Goal: Information Seeking & Learning: Learn about a topic

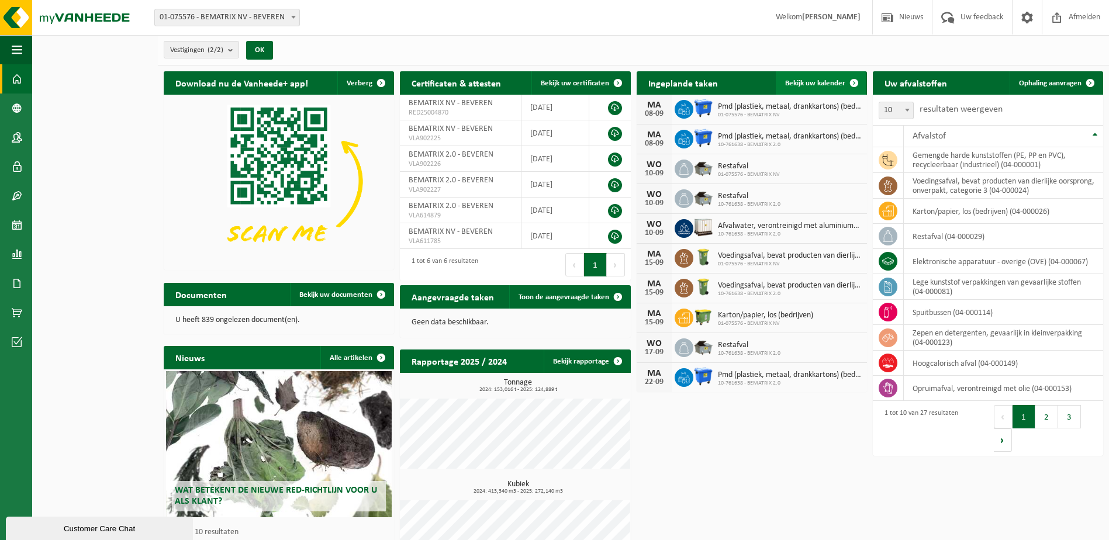
click at [822, 74] on link "Bekijk uw kalender" at bounding box center [821, 82] width 90 height 23
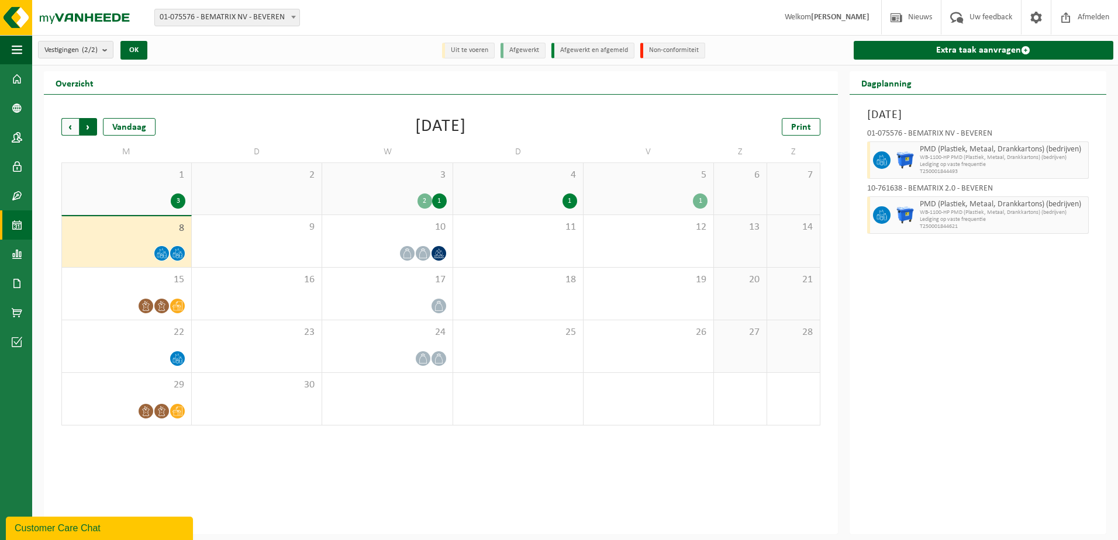
click at [73, 131] on span "Vorige" at bounding box center [70, 127] width 18 height 18
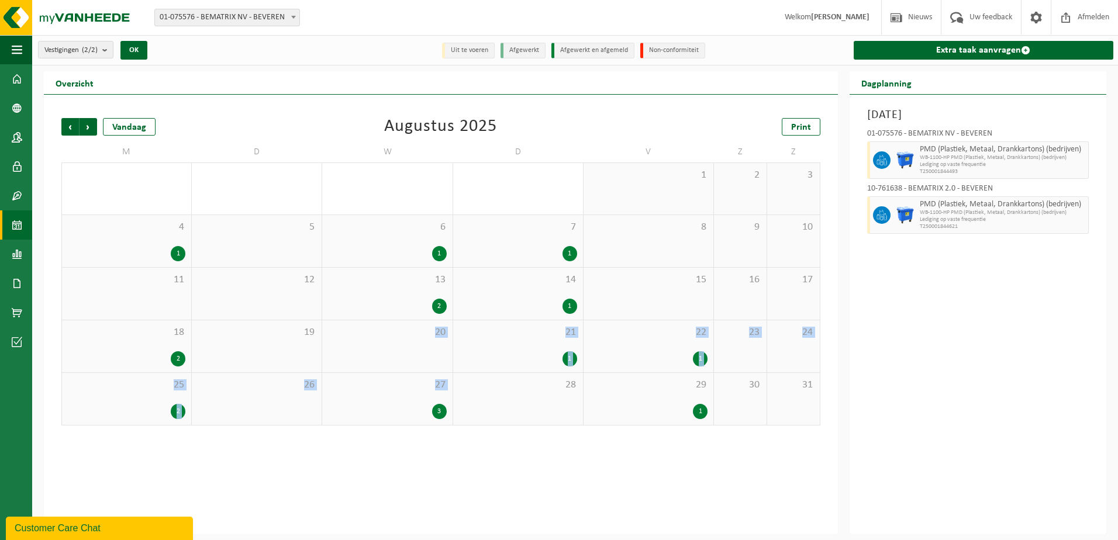
drag, startPoint x: 343, startPoint y: 365, endPoint x: 381, endPoint y: 429, distance: 74.2
click at [381, 429] on div "Vorige Volgende Vandaag [DATE] Print M D W D V Z Z 28 1 29 30 1 31 1 2 3 4 1 5 …" at bounding box center [441, 271] width 771 height 331
click at [553, 513] on div "Vorige Volgende Vandaag Augustus 2025 Print M D W D V Z Z 28 1 29 30 1 31 1 2 3…" at bounding box center [441, 315] width 794 height 440
click at [87, 131] on span "Volgende" at bounding box center [89, 127] width 18 height 18
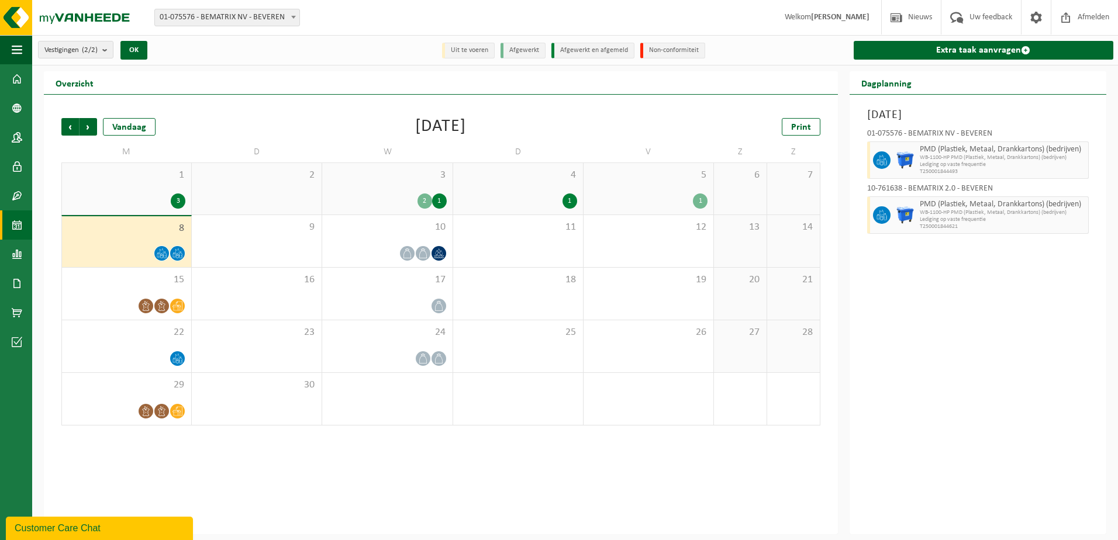
click at [426, 199] on div "2" at bounding box center [425, 201] width 15 height 15
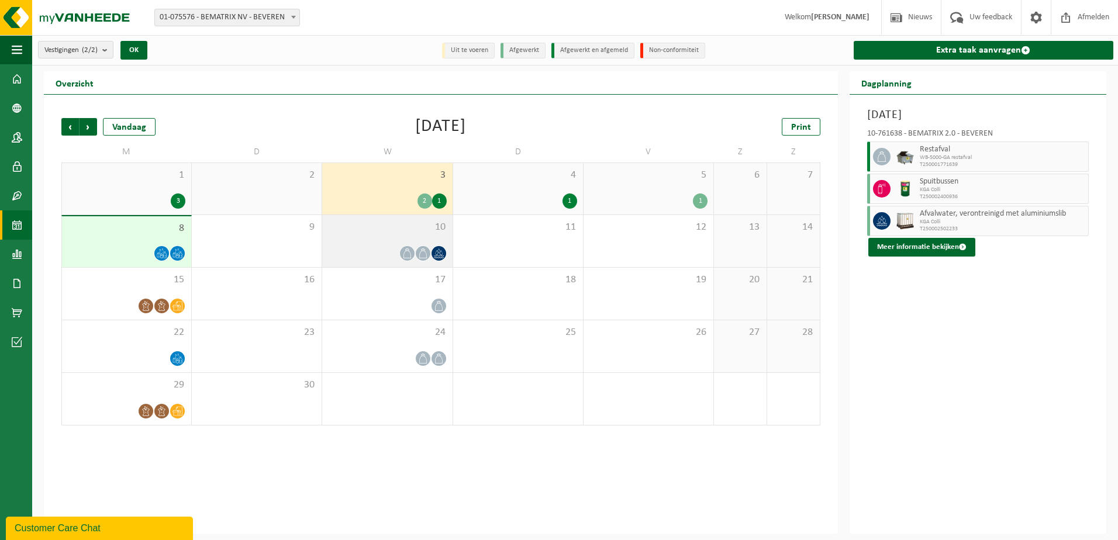
click at [437, 257] on icon at bounding box center [439, 254] width 10 height 10
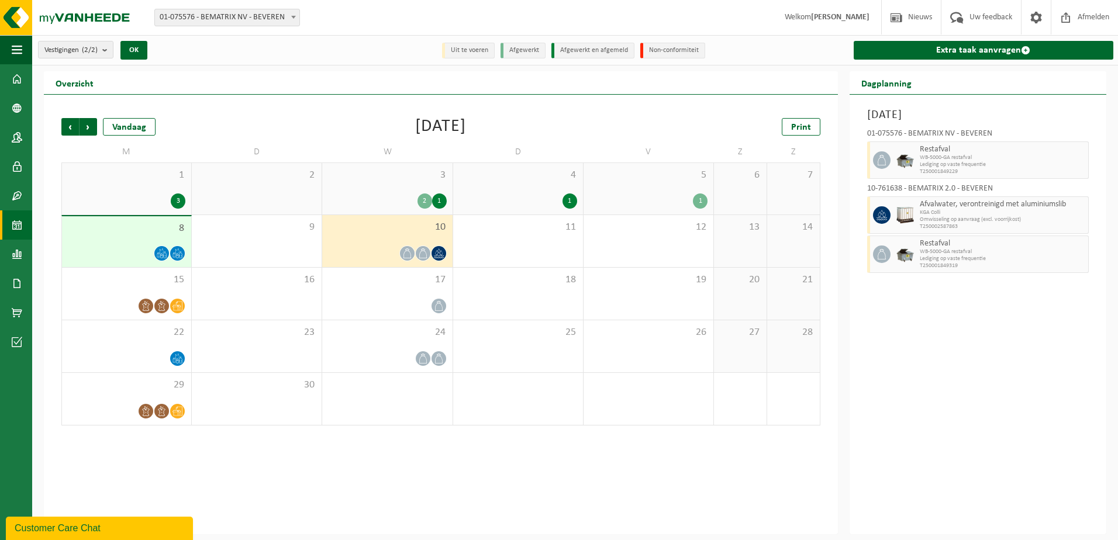
click at [1054, 376] on div "Woensdag 10 september 2025 01-075576 - BEMATRIX NV - BEVEREN Restafval WB-5000-…" at bounding box center [978, 315] width 257 height 440
click at [422, 204] on div "2" at bounding box center [425, 201] width 15 height 15
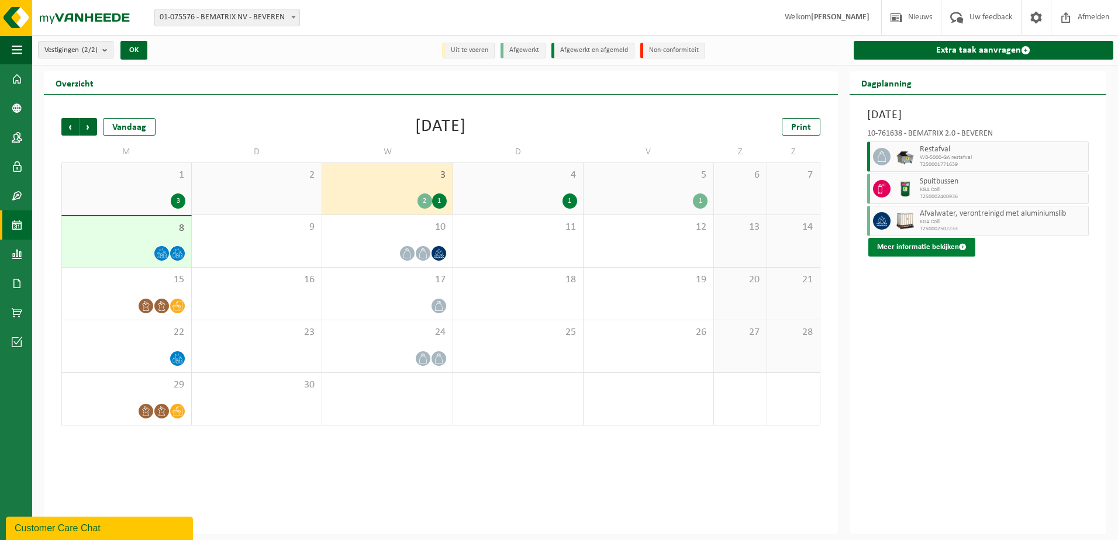
click at [954, 242] on button "Meer informatie bekijken" at bounding box center [921, 247] width 107 height 19
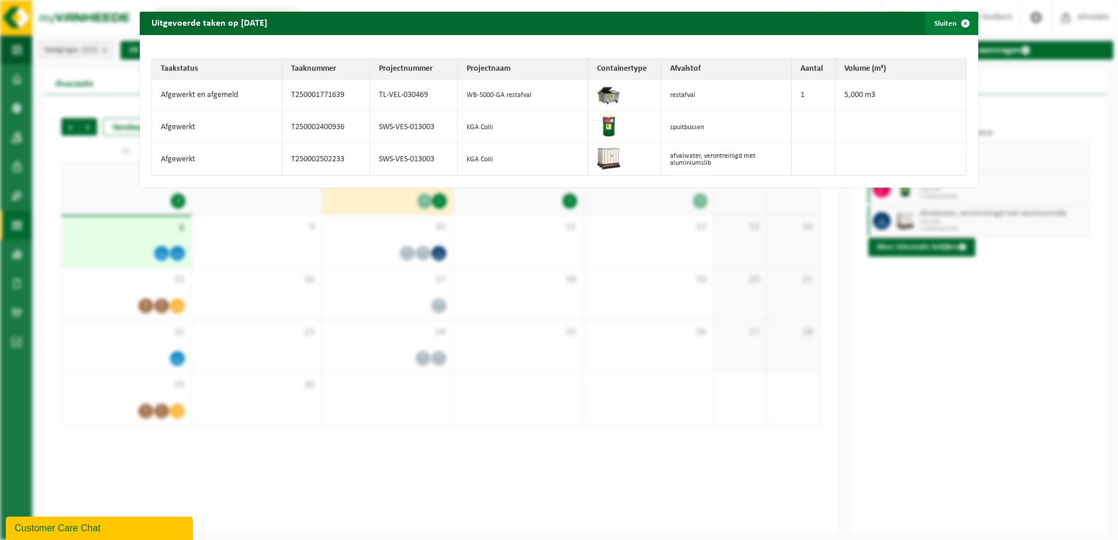
click at [956, 21] on span "button" at bounding box center [965, 23] width 23 height 23
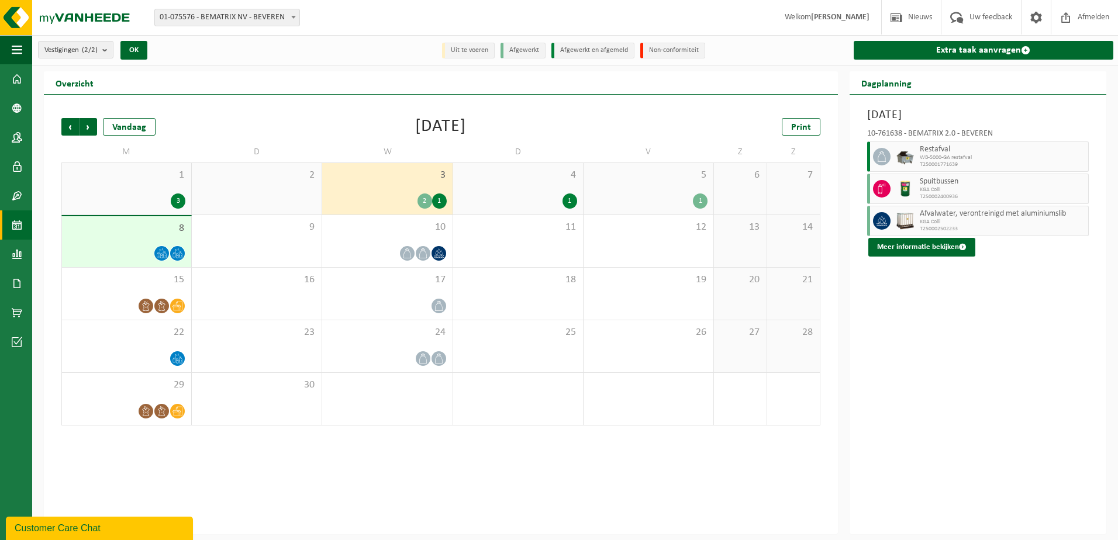
click at [879, 324] on div "Woensdag 3 september 2025 10-761638 - BEMATRIX 2.0 - BEVEREN Restafval WB-5000-…" at bounding box center [978, 315] width 257 height 440
click at [437, 262] on div "10" at bounding box center [387, 241] width 130 height 52
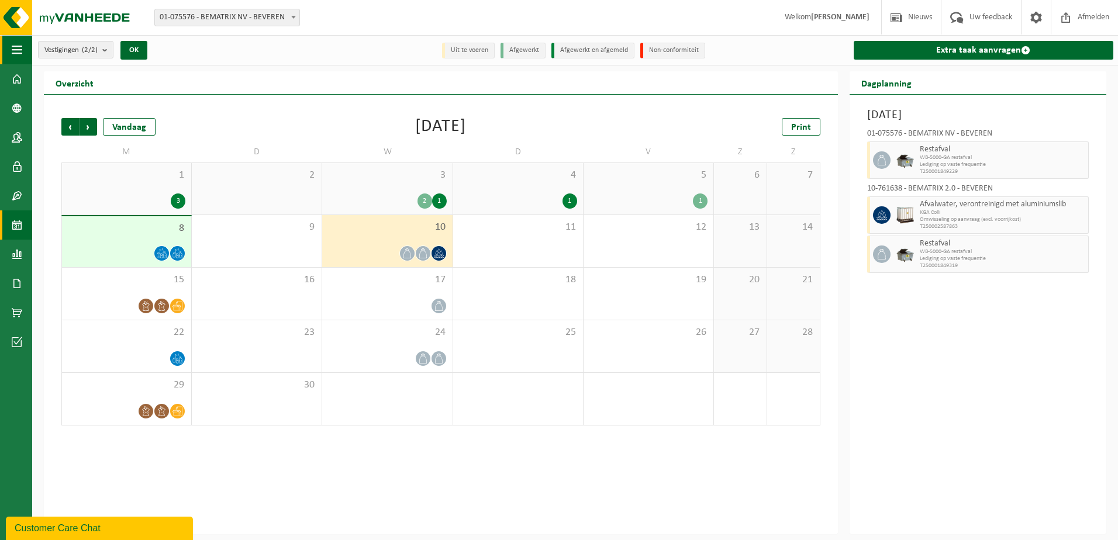
click at [18, 58] on span "button" at bounding box center [17, 49] width 11 height 29
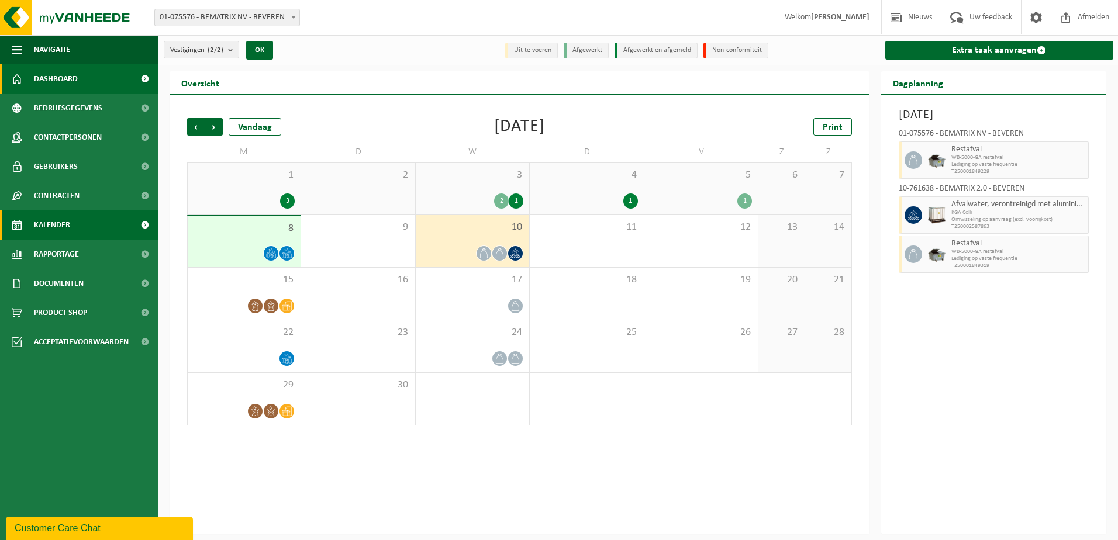
click at [18, 73] on span at bounding box center [17, 78] width 11 height 29
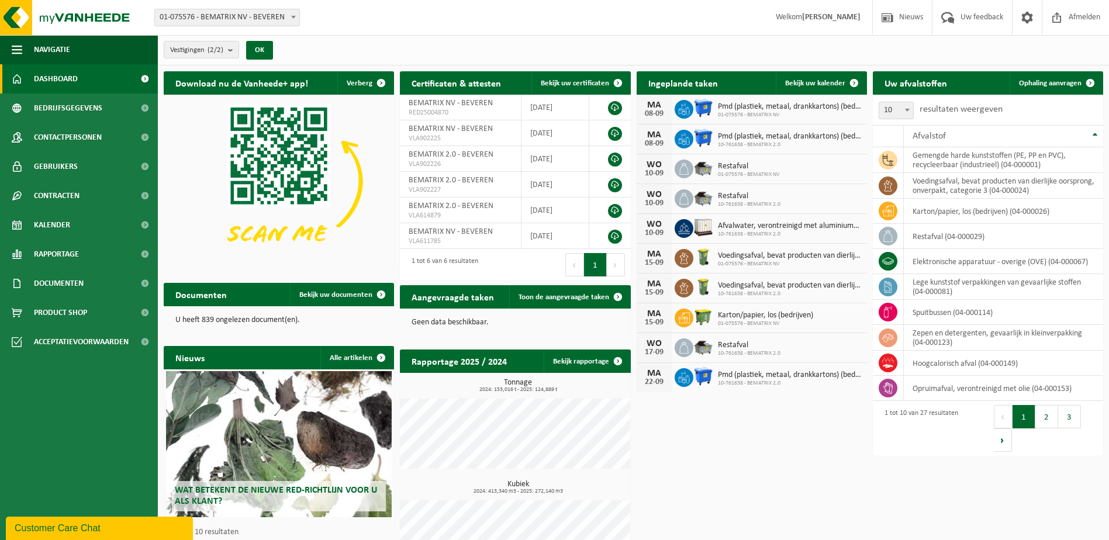
click at [687, 106] on icon at bounding box center [684, 110] width 12 height 12
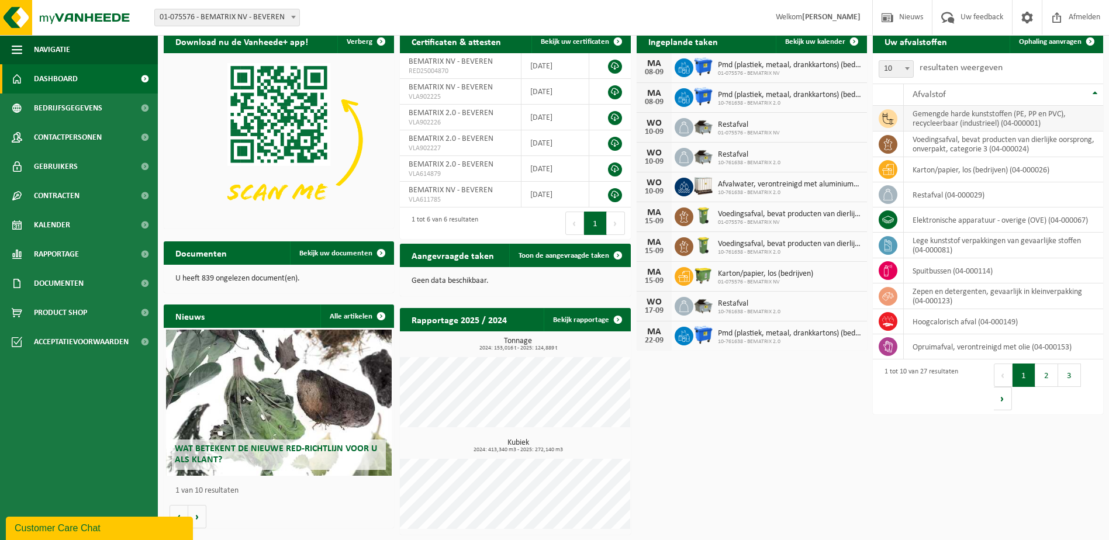
click at [896, 124] on td at bounding box center [888, 119] width 31 height 26
click at [98, 348] on span "Acceptatievoorwaarden" at bounding box center [81, 341] width 95 height 29
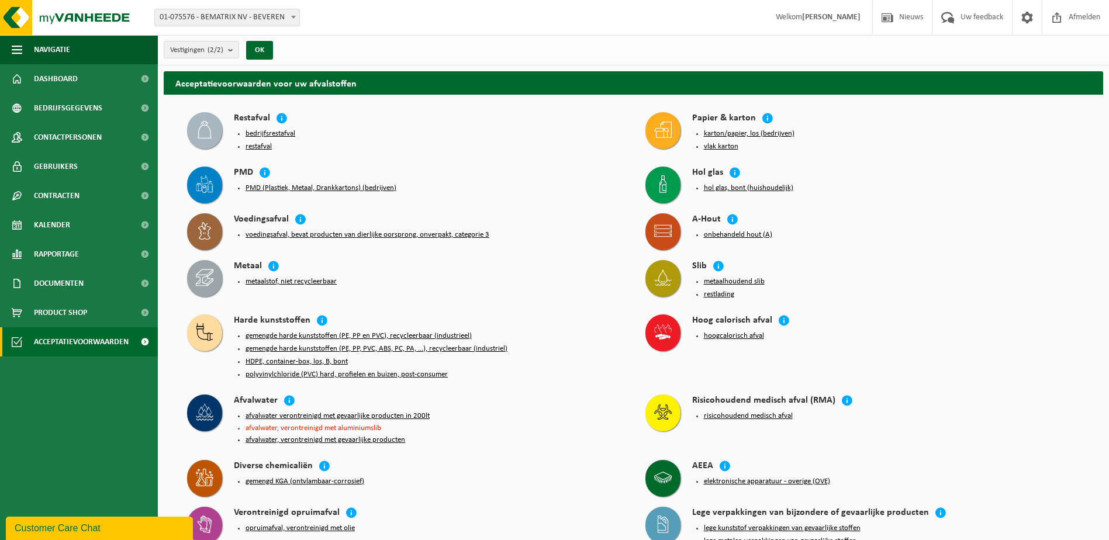
click at [273, 134] on button "bedrijfsrestafval" at bounding box center [271, 133] width 50 height 9
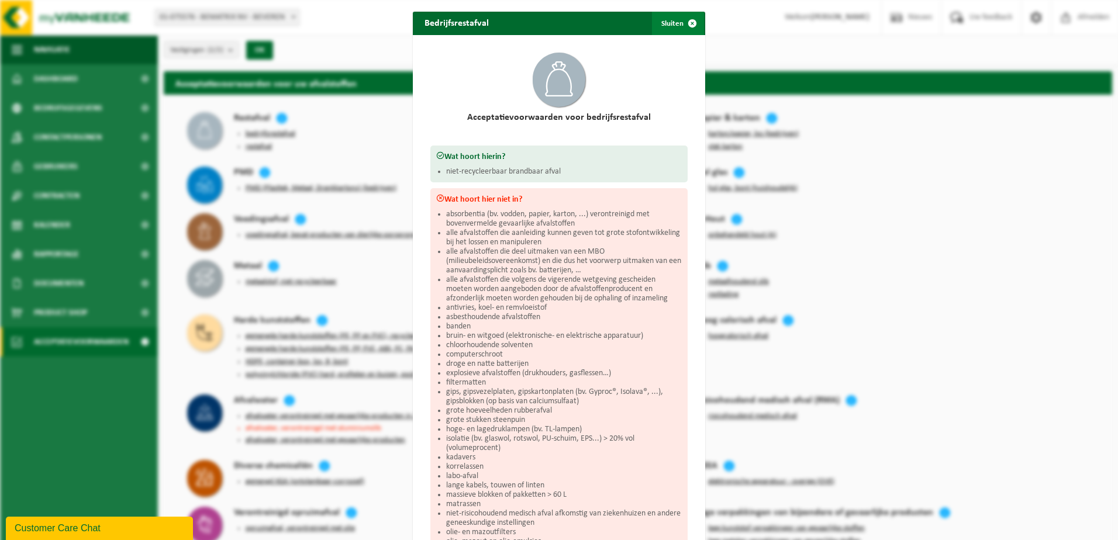
click at [688, 22] on span "button" at bounding box center [692, 23] width 23 height 23
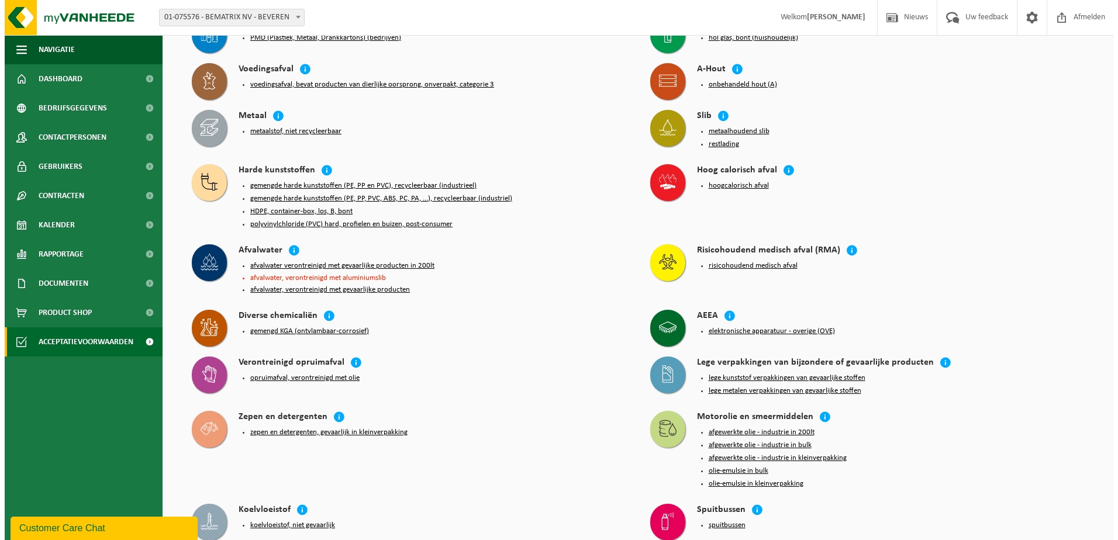
scroll to position [58, 0]
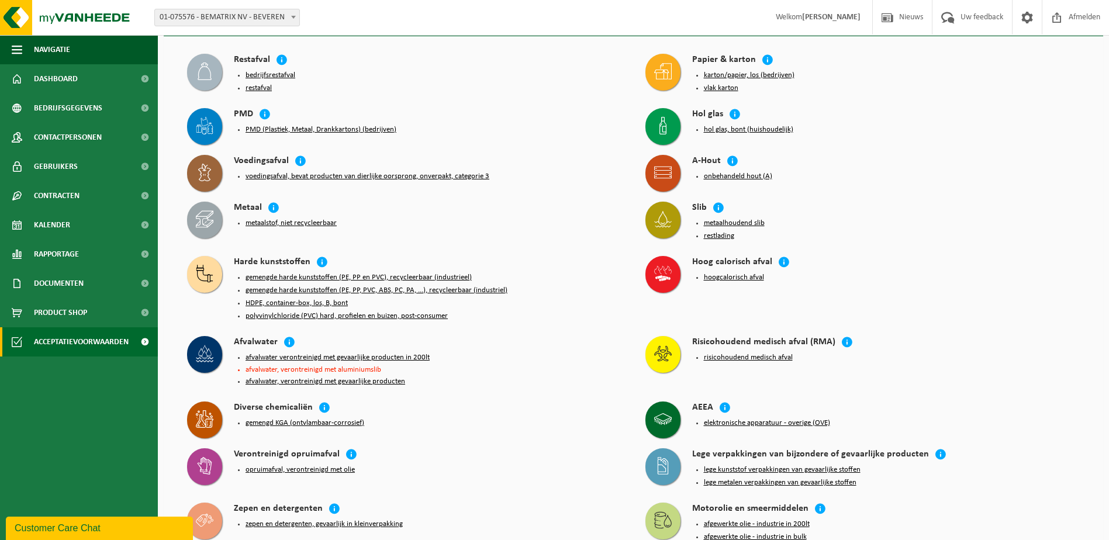
click at [741, 72] on button "karton/papier, los (bedrijven)" at bounding box center [749, 75] width 91 height 9
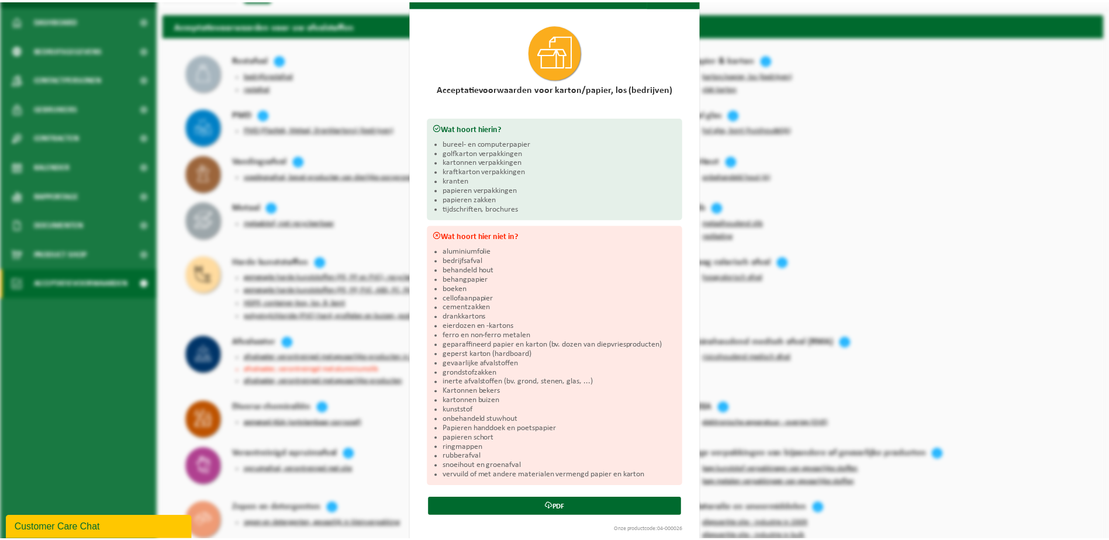
scroll to position [43, 0]
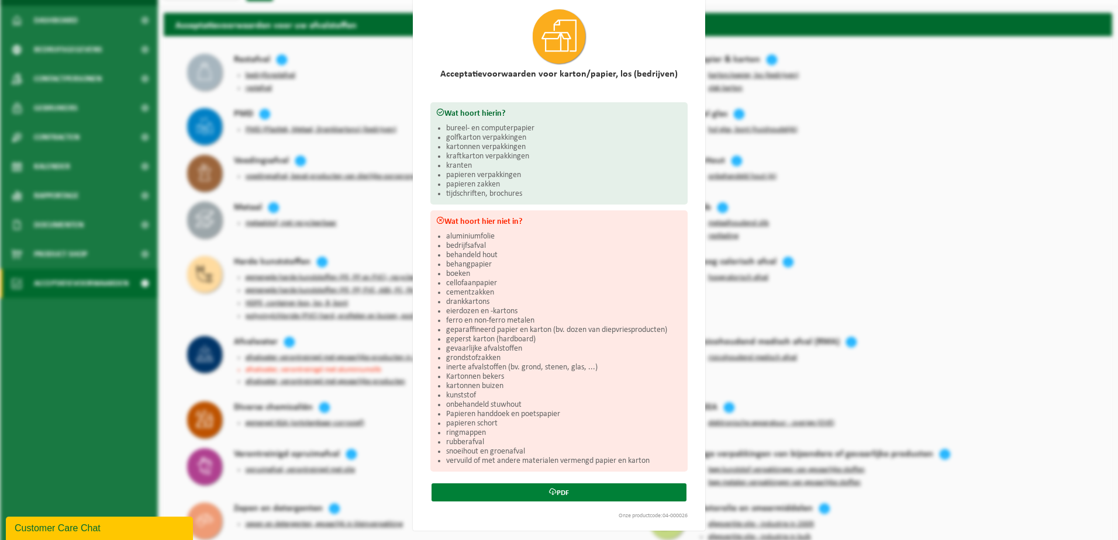
click at [554, 487] on link "PDF" at bounding box center [559, 493] width 255 height 18
click at [941, 87] on div "Karton/papier, los (bedrijven) Sluiten Acceptatievoorwaarden voor karton/papier…" at bounding box center [559, 270] width 1118 height 540
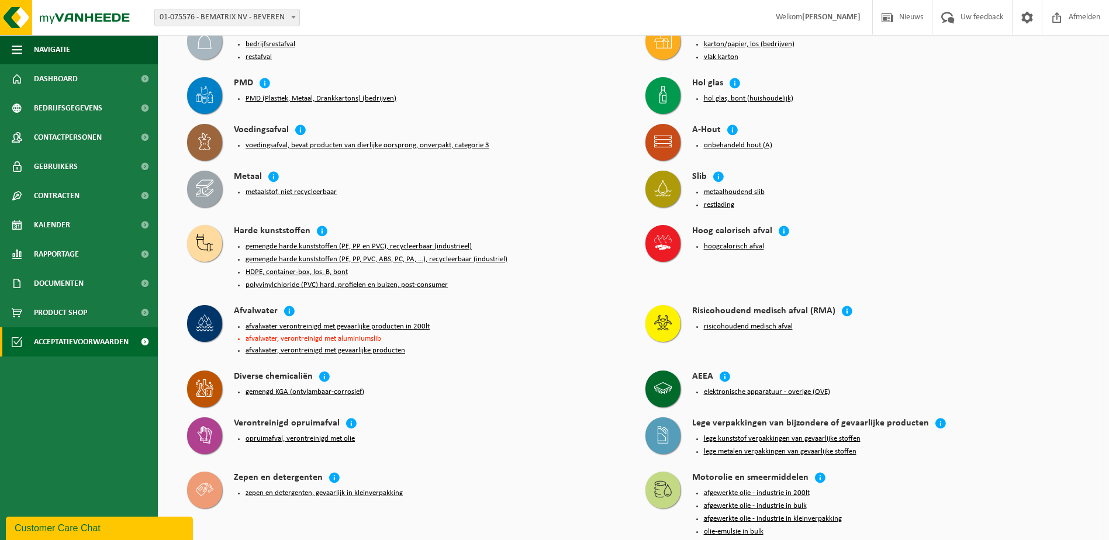
scroll to position [117, 0]
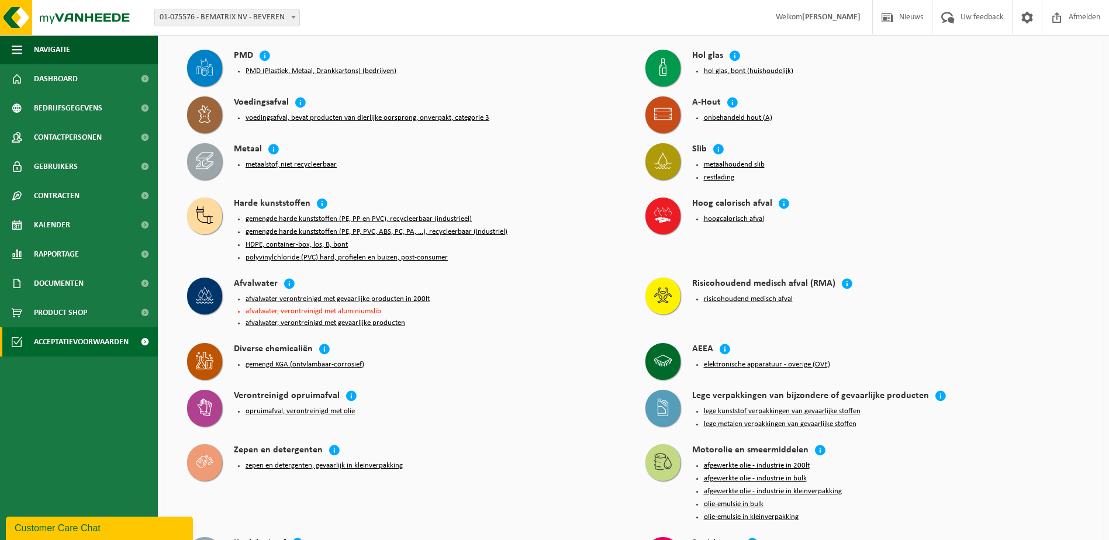
click at [326, 241] on button "HDPE, container-box, los, B, bont" at bounding box center [297, 244] width 102 height 9
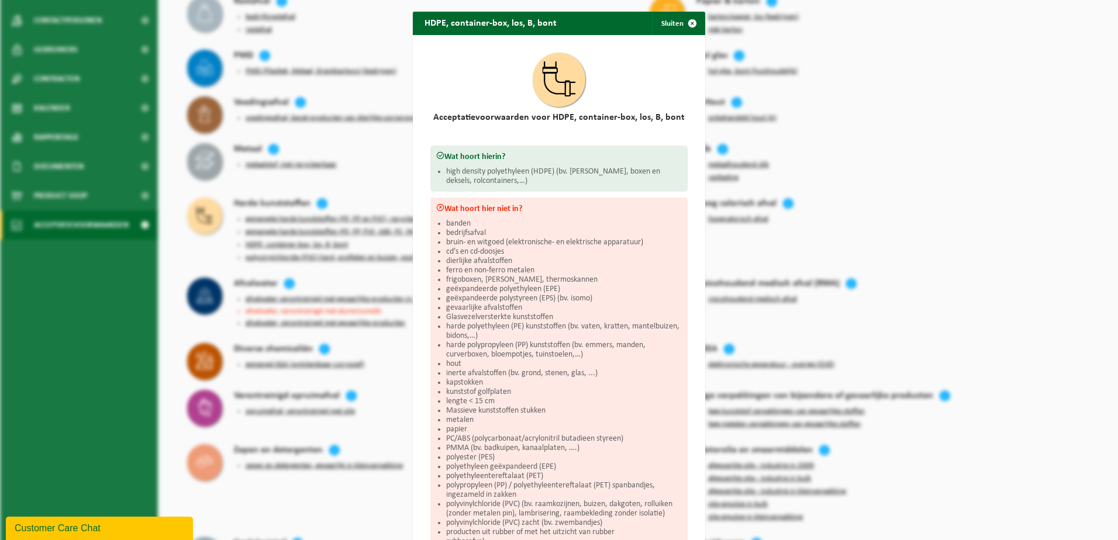
click at [212, 270] on div "HDPE, container-box, los, B, bont Sluiten Acceptatievoorwaarden voor HDPE, cont…" at bounding box center [559, 270] width 1118 height 540
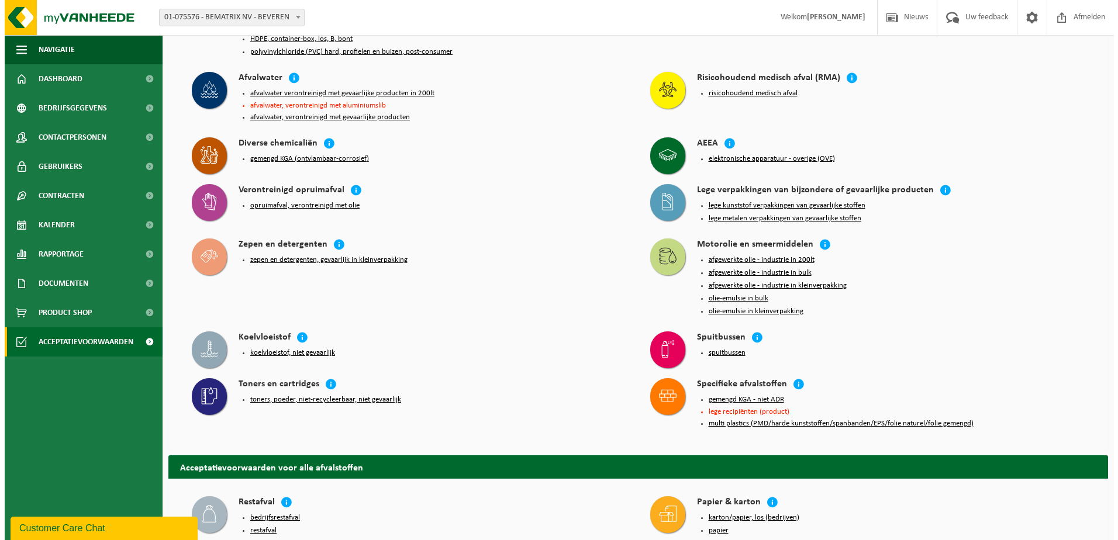
scroll to position [351, 0]
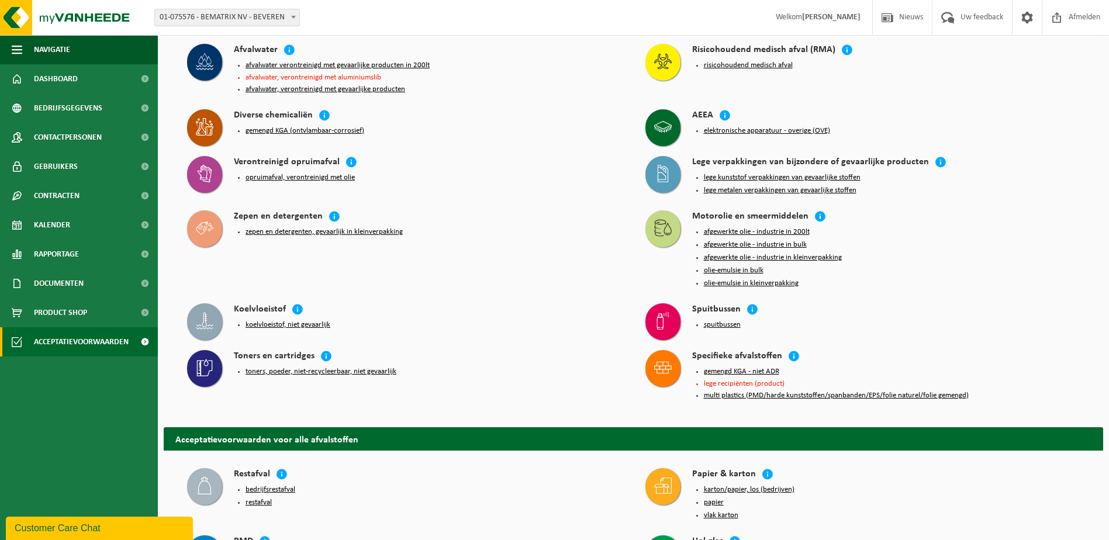
click at [281, 367] on button "toners, poeder, niet-recycleerbaar, niet gevaarlijk" at bounding box center [321, 371] width 151 height 9
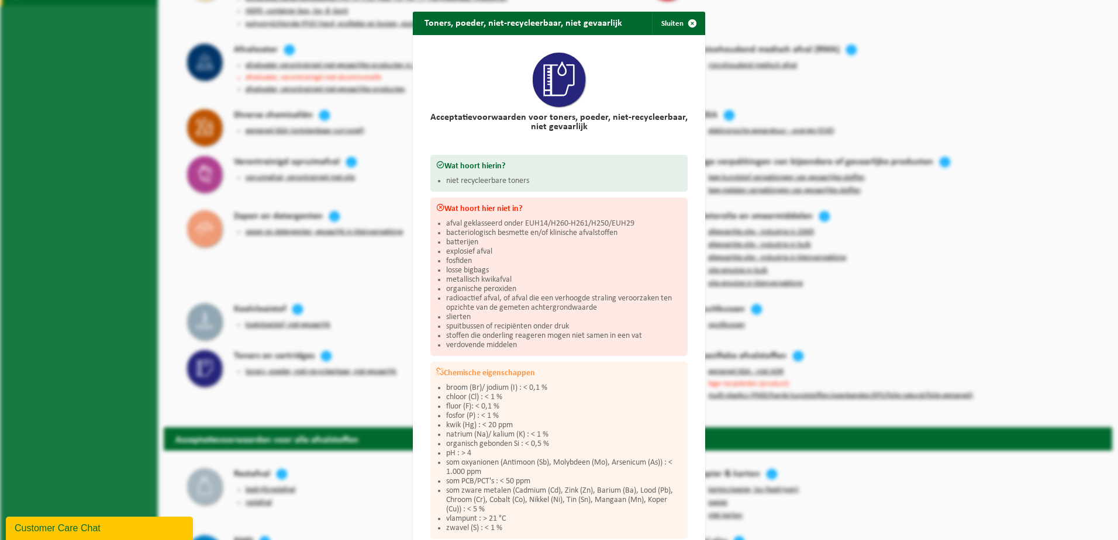
click at [254, 392] on div "Toners, poeder, niet-recycleerbaar, niet gevaarlijk Sluiten Acceptatievoorwaard…" at bounding box center [559, 270] width 1118 height 540
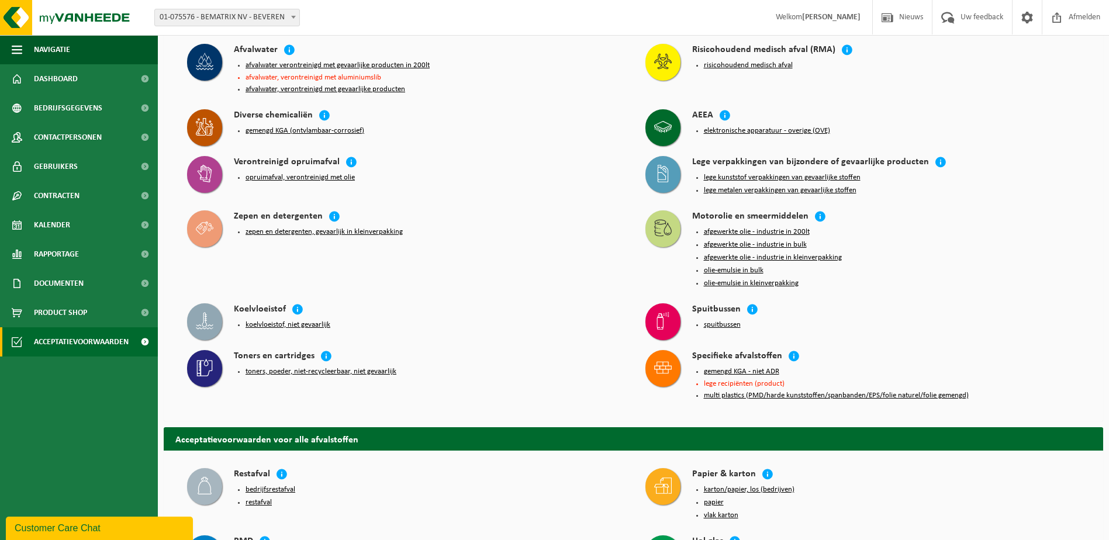
click at [251, 367] on button "toners, poeder, niet-recycleerbaar, niet gevaarlijk" at bounding box center [321, 371] width 151 height 9
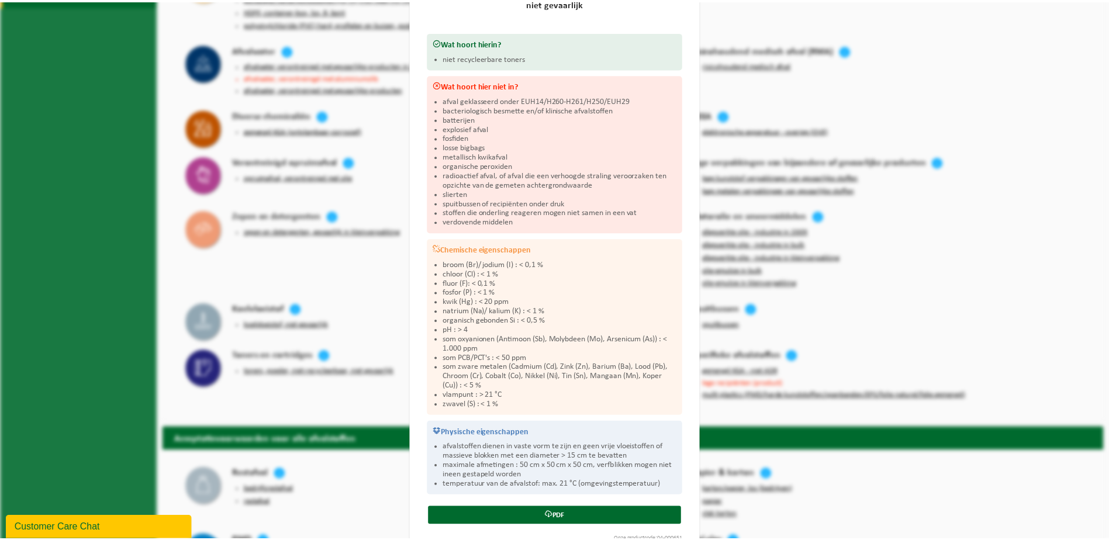
scroll to position [146, 0]
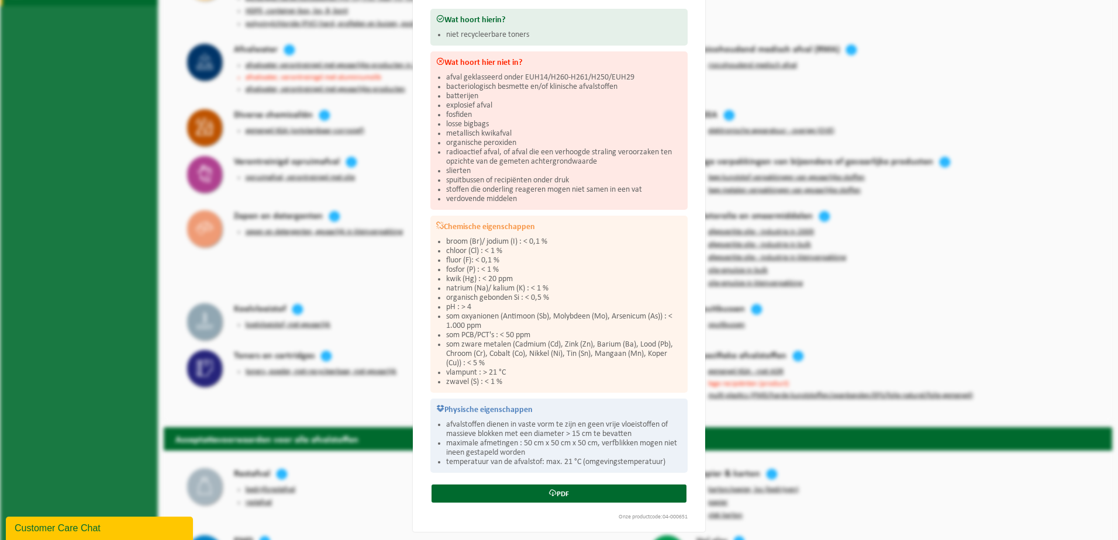
click at [999, 70] on div "Toners, poeder, niet-recycleerbaar, niet gevaarlijk Sluiten Acceptatievoorwaard…" at bounding box center [559, 270] width 1118 height 540
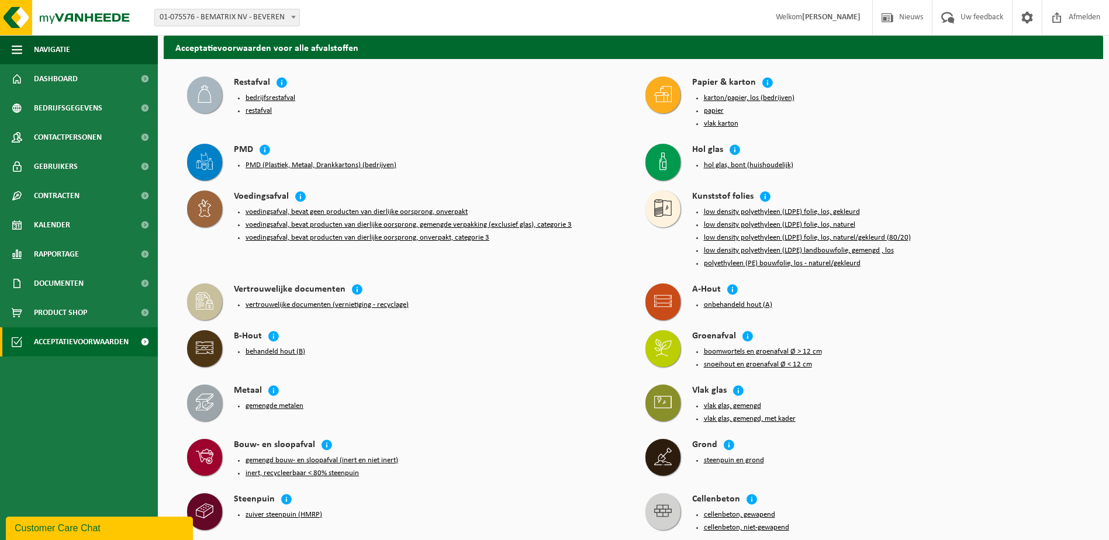
scroll to position [760, 0]
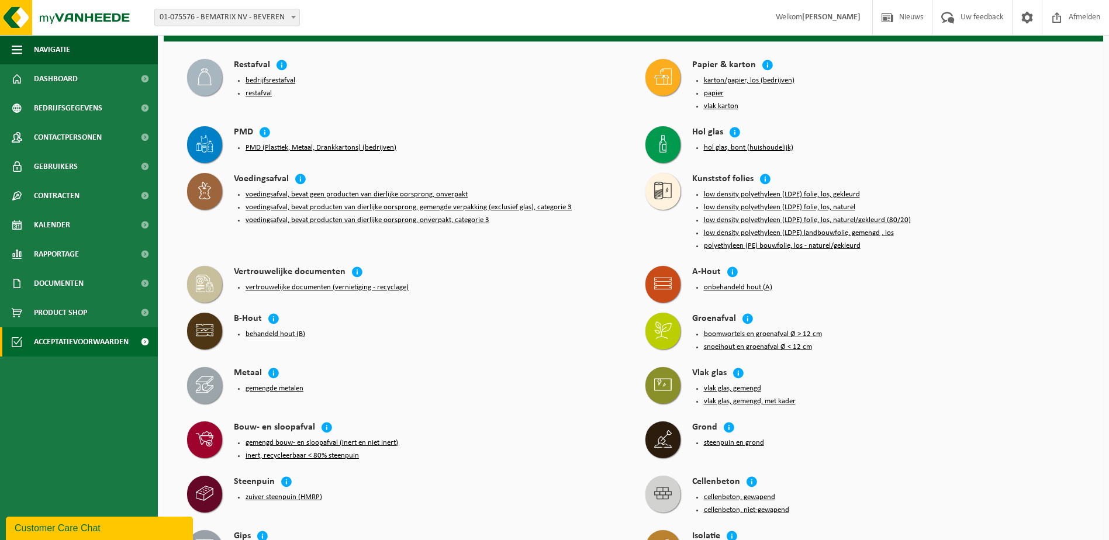
click at [742, 283] on button "onbehandeld hout (A)" at bounding box center [738, 287] width 68 height 9
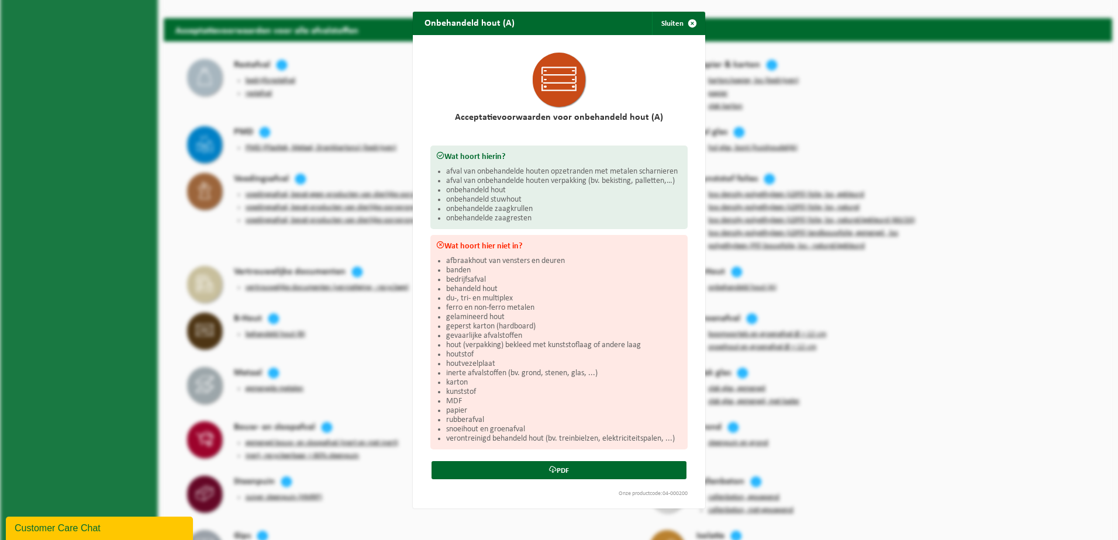
click at [381, 250] on div "Onbehandeld hout (A) Sluiten Acceptatievoorwaarden voor onbehandeld hout (A) Wa…" at bounding box center [559, 270] width 1118 height 540
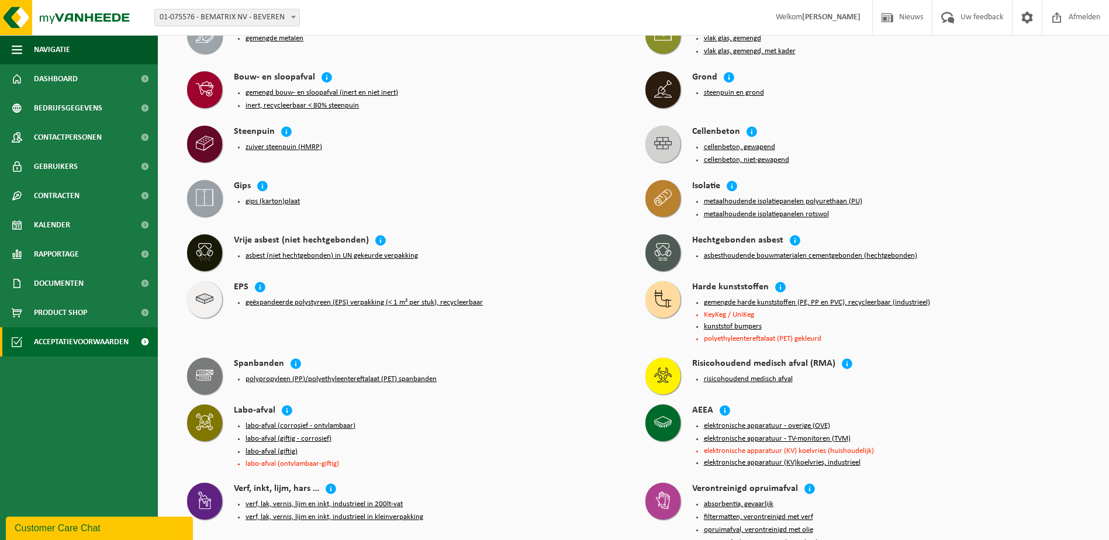
scroll to position [1111, 0]
click at [326, 374] on button "polypropyleen (PP)/polyethyleentereftalaat (PET) spanbanden" at bounding box center [341, 378] width 191 height 9
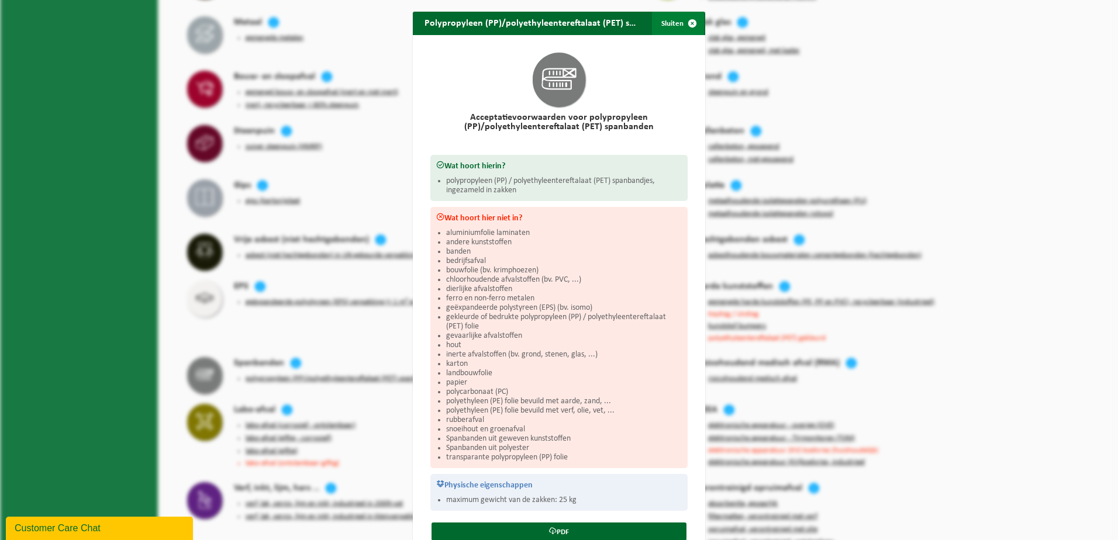
click at [684, 20] on span "button" at bounding box center [692, 23] width 23 height 23
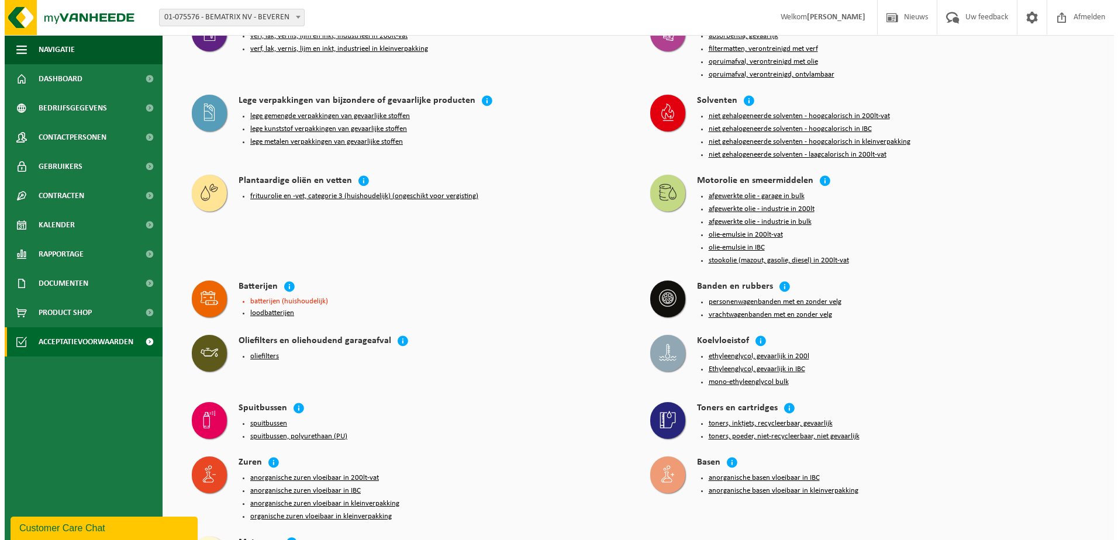
scroll to position [1581, 0]
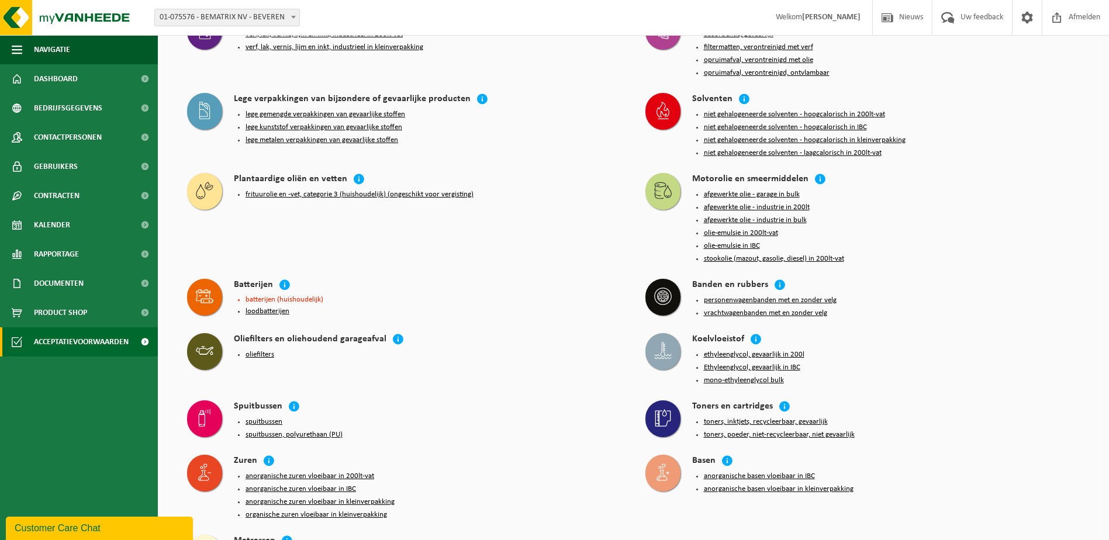
click at [270, 430] on button "spuitbussen, polyurethaan (PU)" at bounding box center [294, 434] width 97 height 9
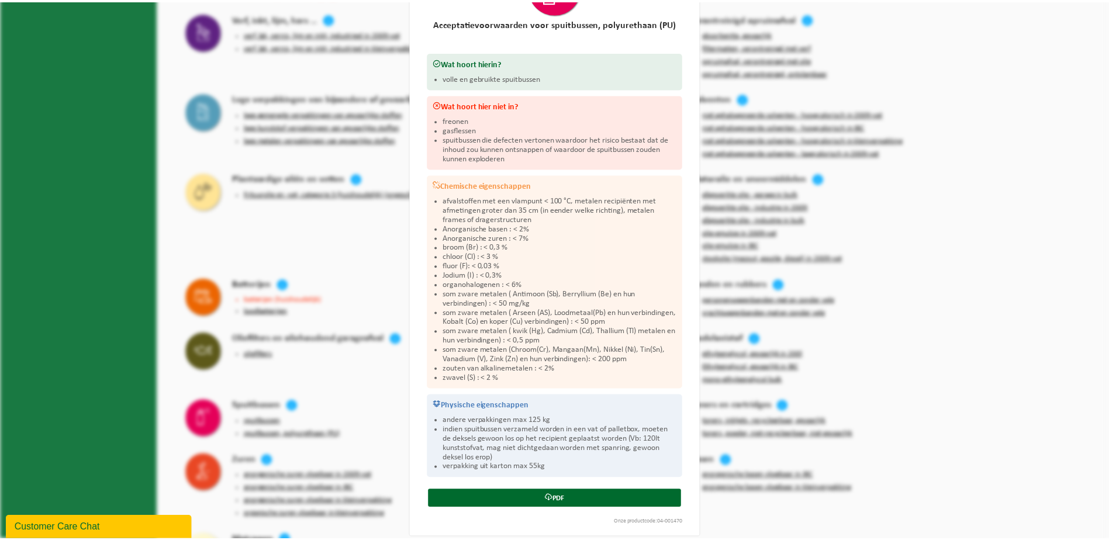
scroll to position [99, 0]
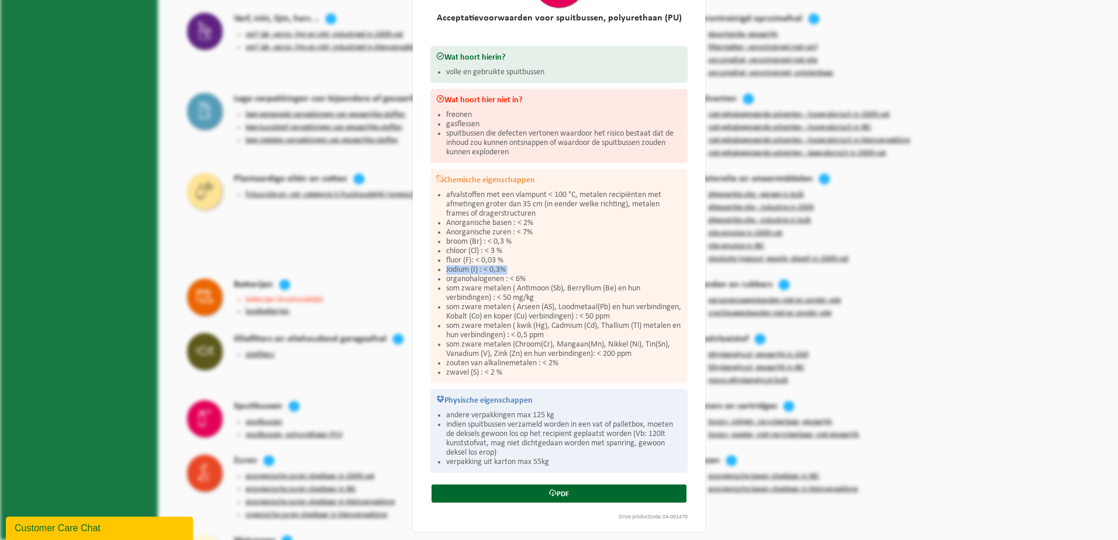
click at [294, 272] on div "Spuitbussen, polyurethaan (PU) Sluiten Acceptatievoorwaarden voor spuitbussen, …" at bounding box center [559, 270] width 1118 height 540
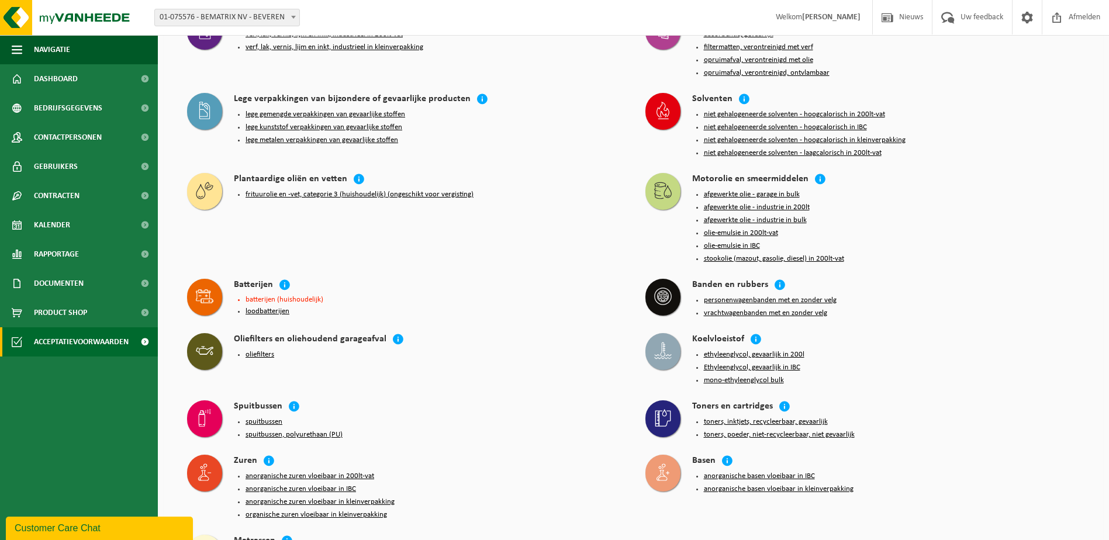
drag, startPoint x: 294, startPoint y: 272, endPoint x: 433, endPoint y: 246, distance: 141.0
click at [432, 279] on div "Batterijen" at bounding box center [428, 285] width 388 height 13
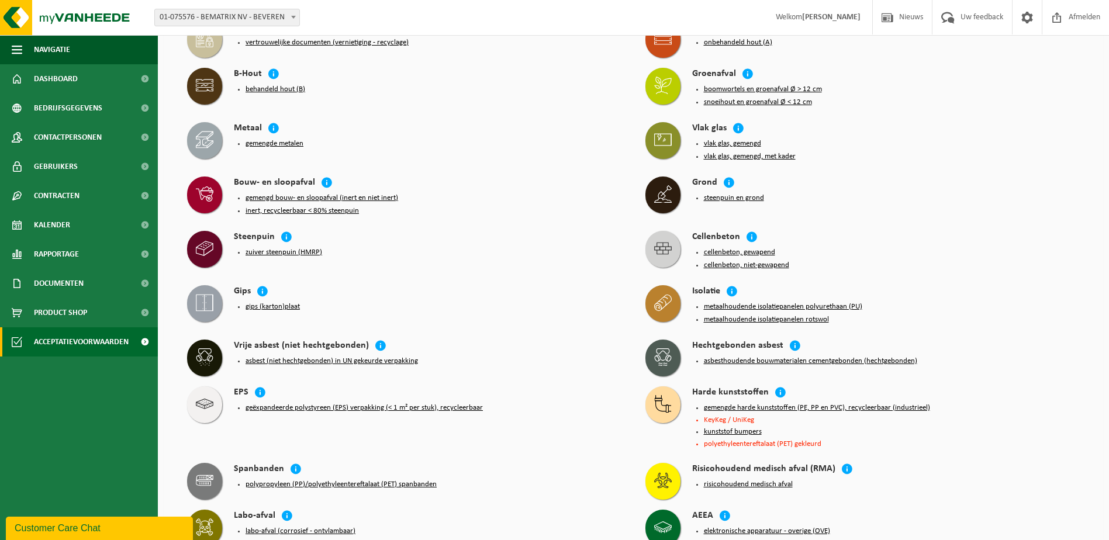
scroll to position [996, 0]
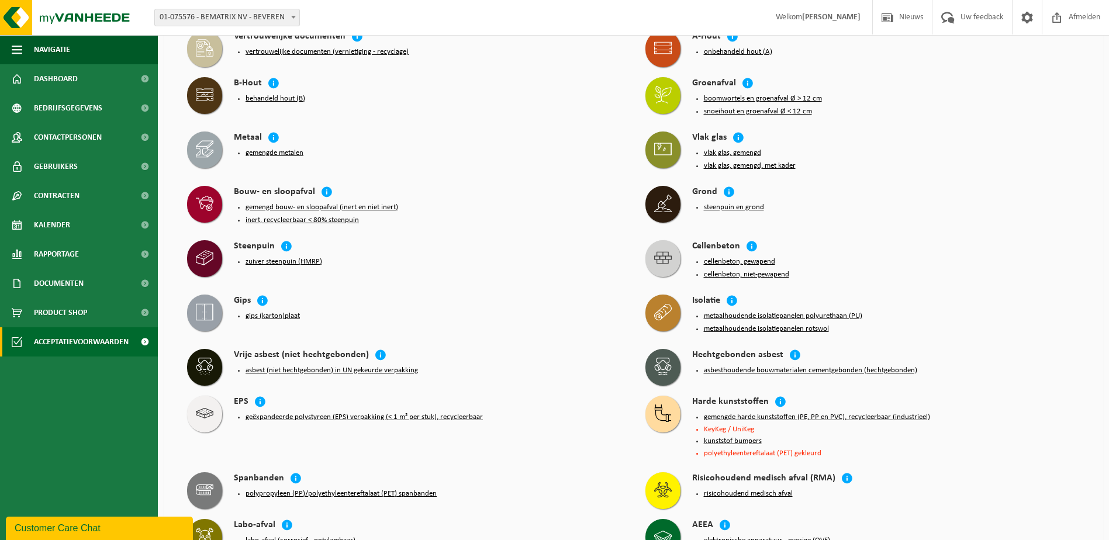
click at [515, 102] on div "B-Hout behandeld hout (B)" at bounding box center [404, 98] width 458 height 54
